Goal: Check status: Check status

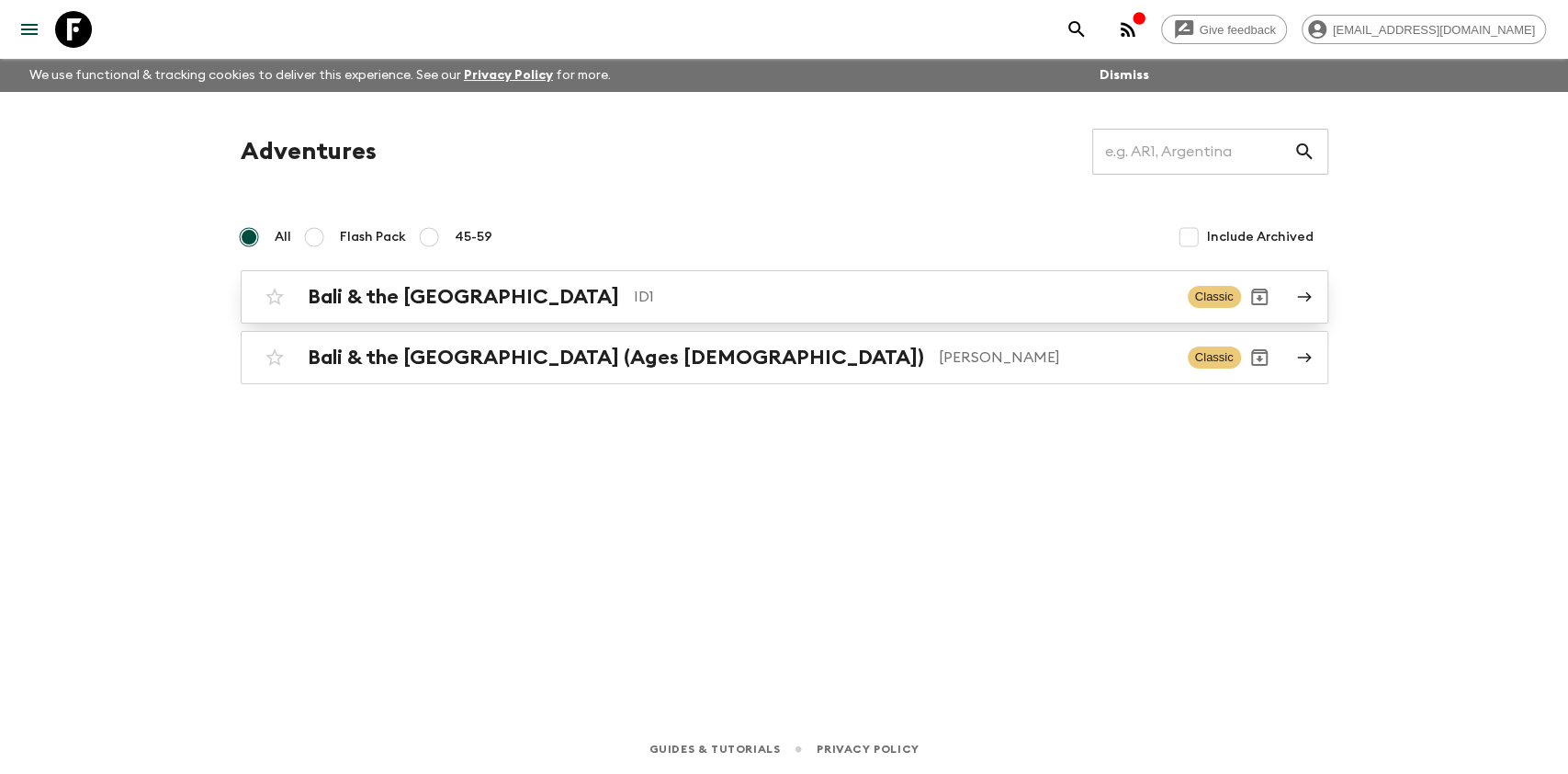
click at [682, 312] on div "Bali & the [GEOGRAPHIC_DATA] ID1 Classic" at bounding box center [748, 297] width 985 height 37
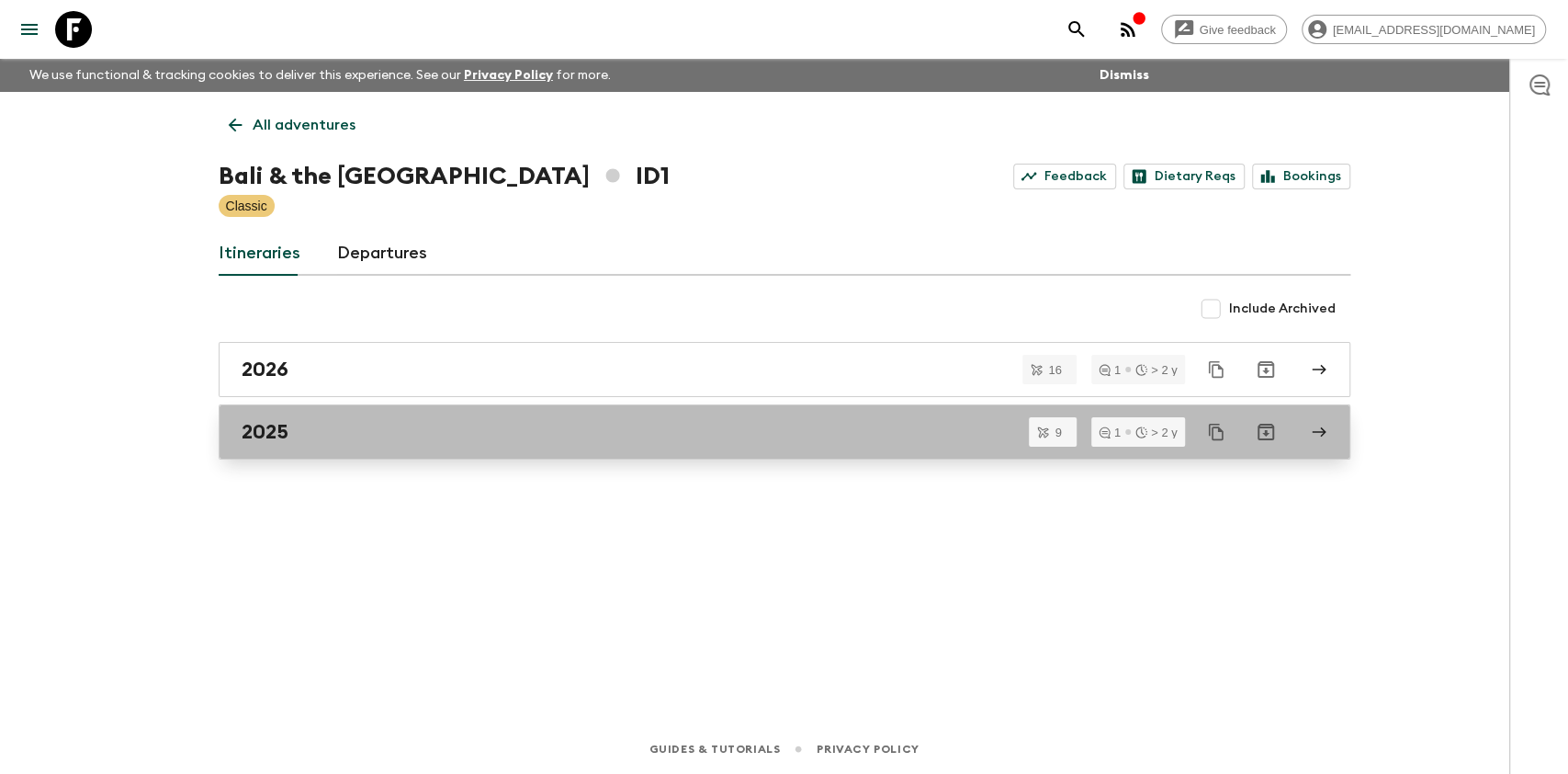
click at [401, 430] on div "2025" at bounding box center [767, 432] width 1050 height 24
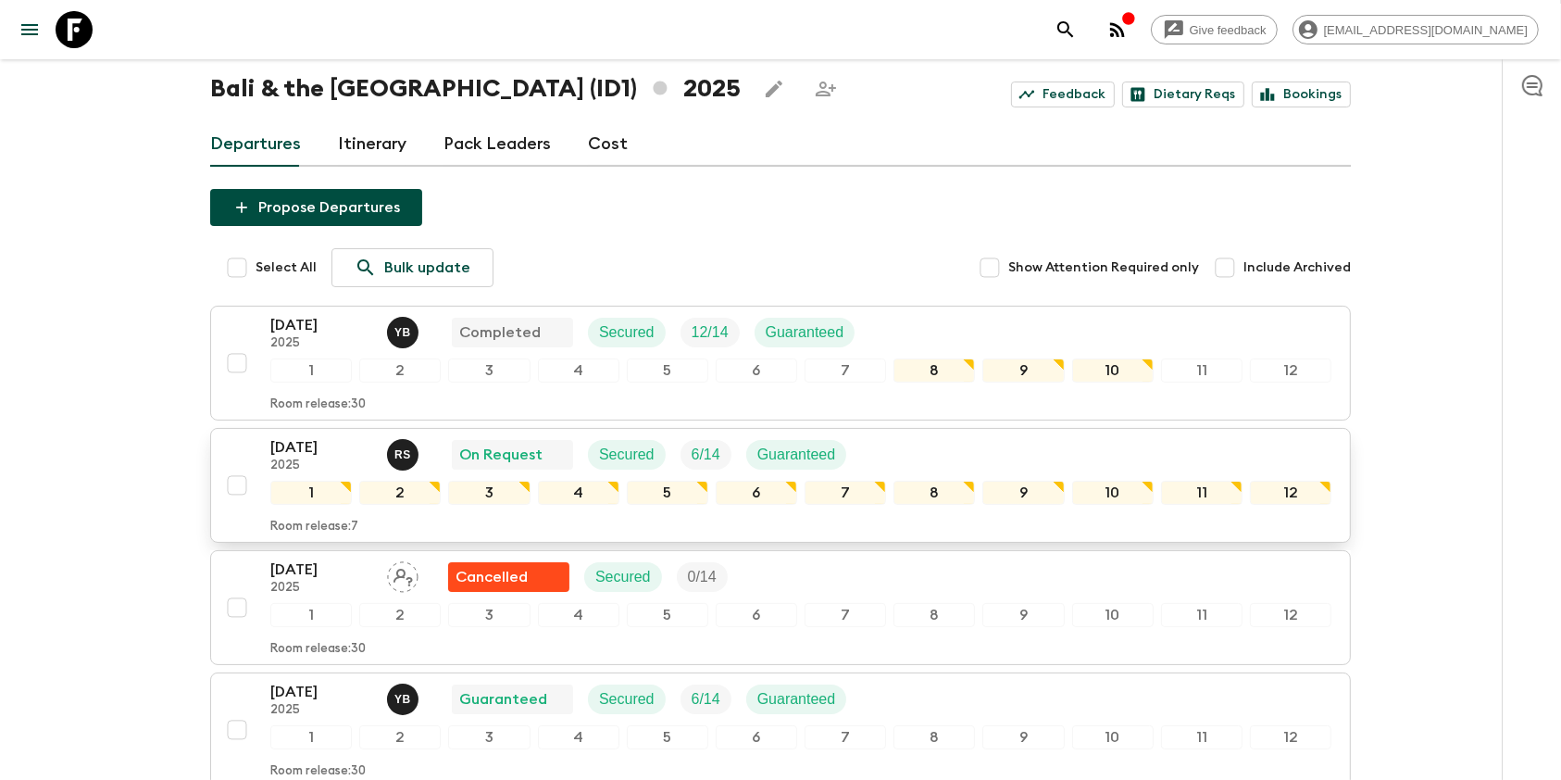
scroll to position [123, 0]
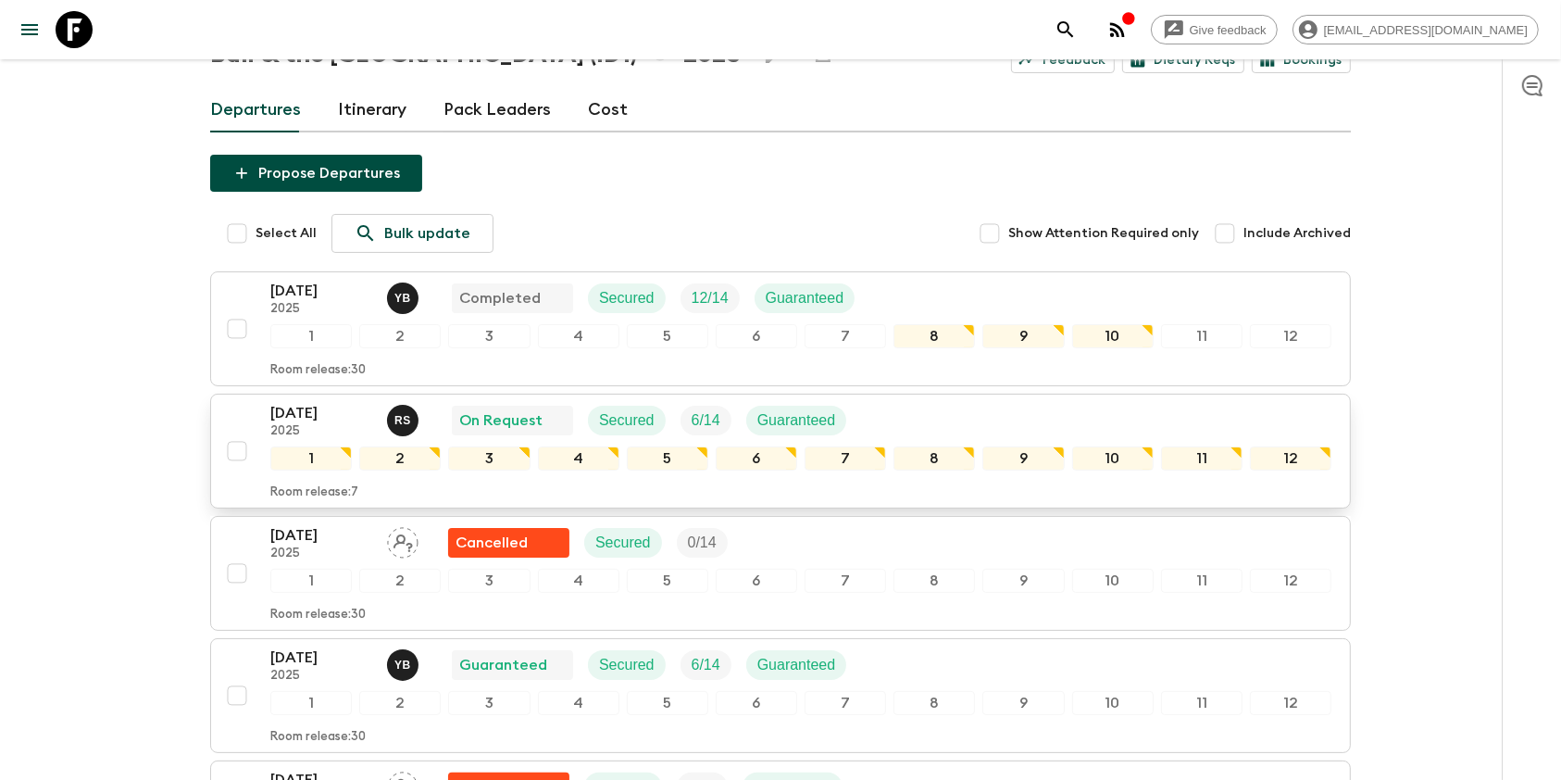
click at [337, 417] on p "[DATE]" at bounding box center [321, 413] width 102 height 22
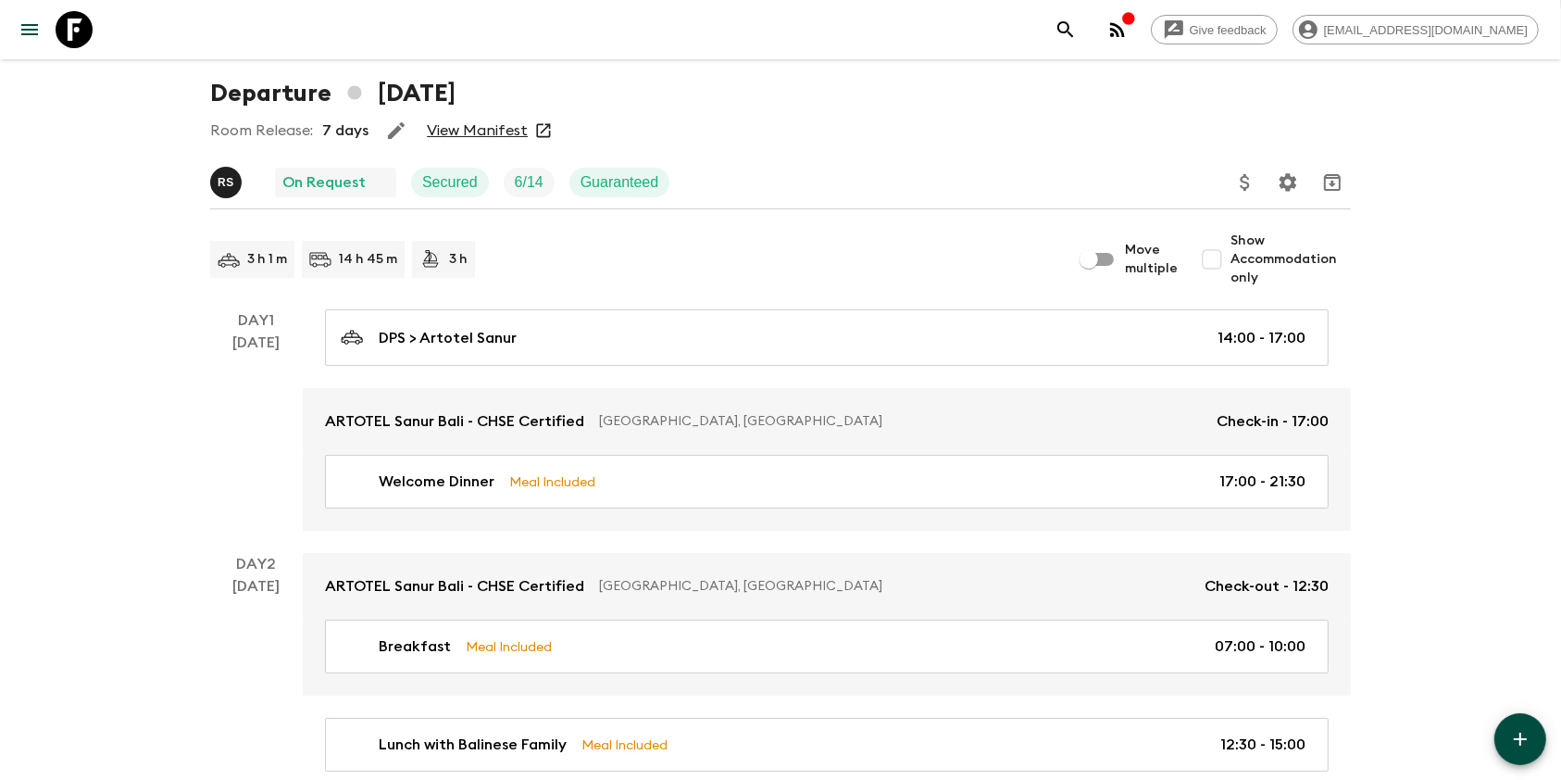
scroll to position [123, 0]
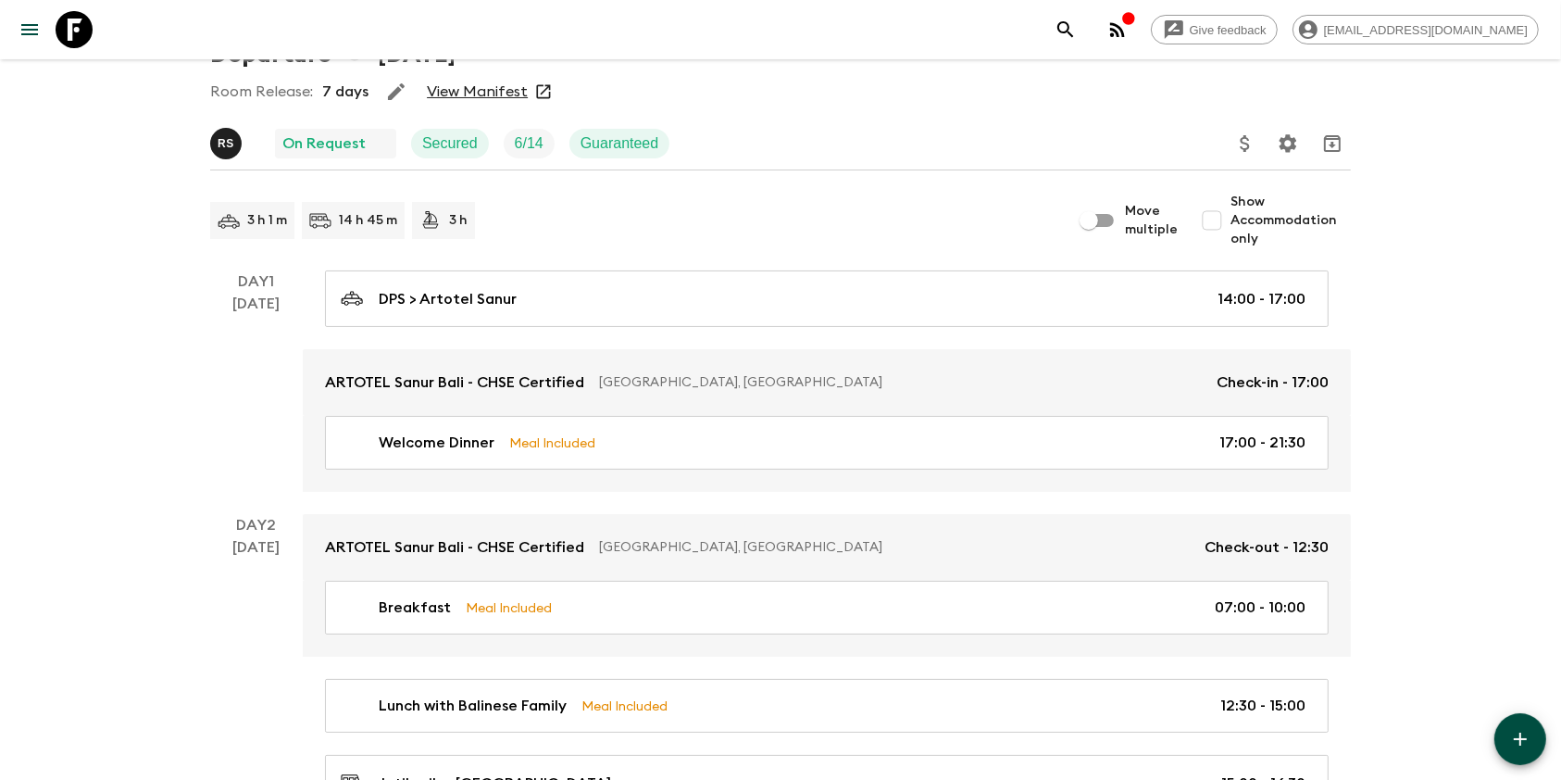
click at [485, 91] on link "View Manifest" at bounding box center [477, 91] width 101 height 19
